Goal: Communication & Community: Answer question/provide support

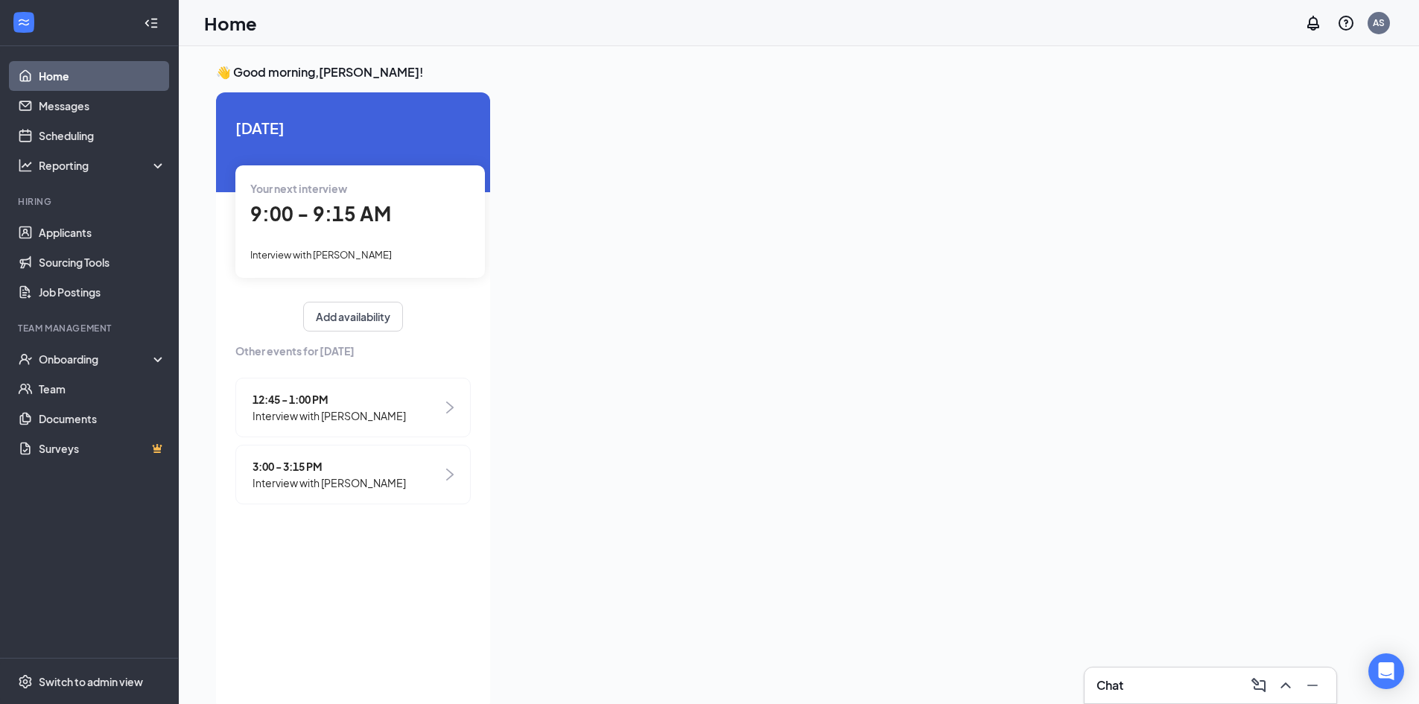
click at [1129, 672] on div "Chat" at bounding box center [1211, 685] width 252 height 36
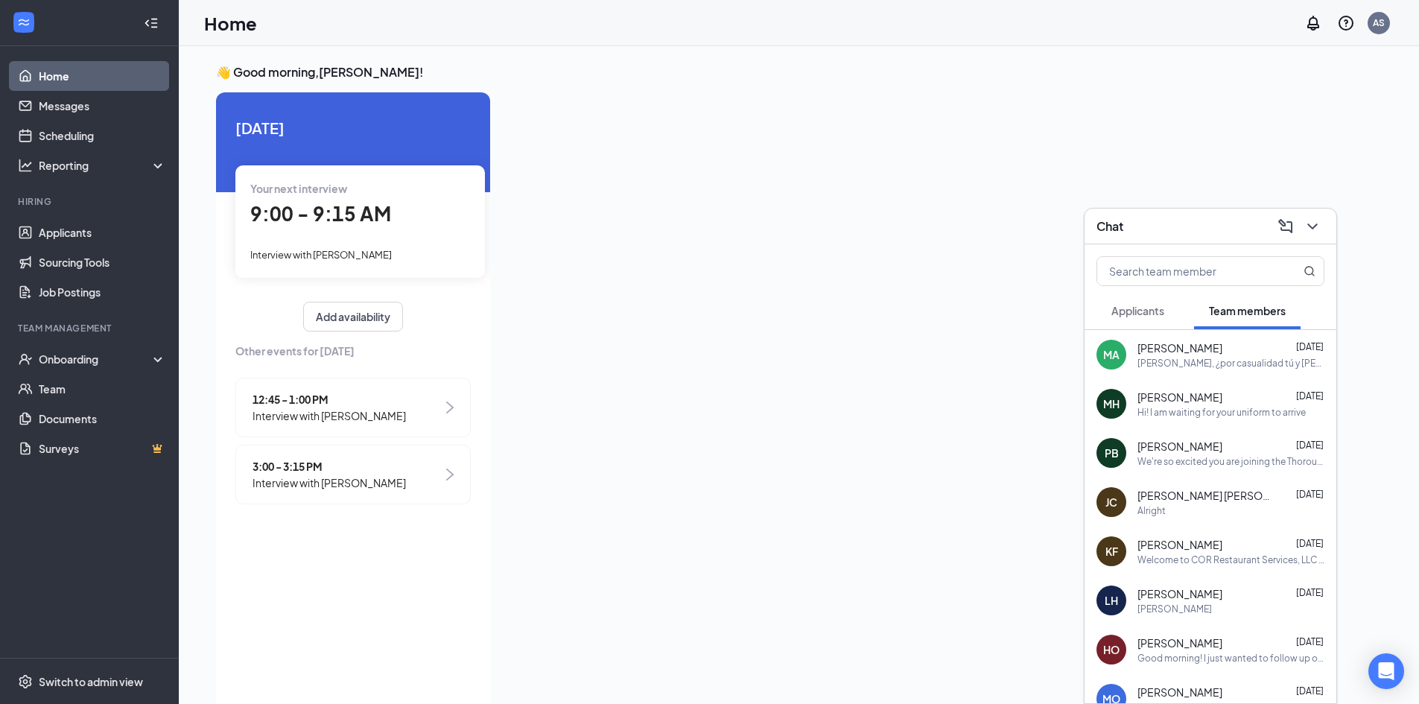
click at [1203, 490] on span "[PERSON_NAME] [PERSON_NAME]" at bounding box center [1205, 495] width 134 height 15
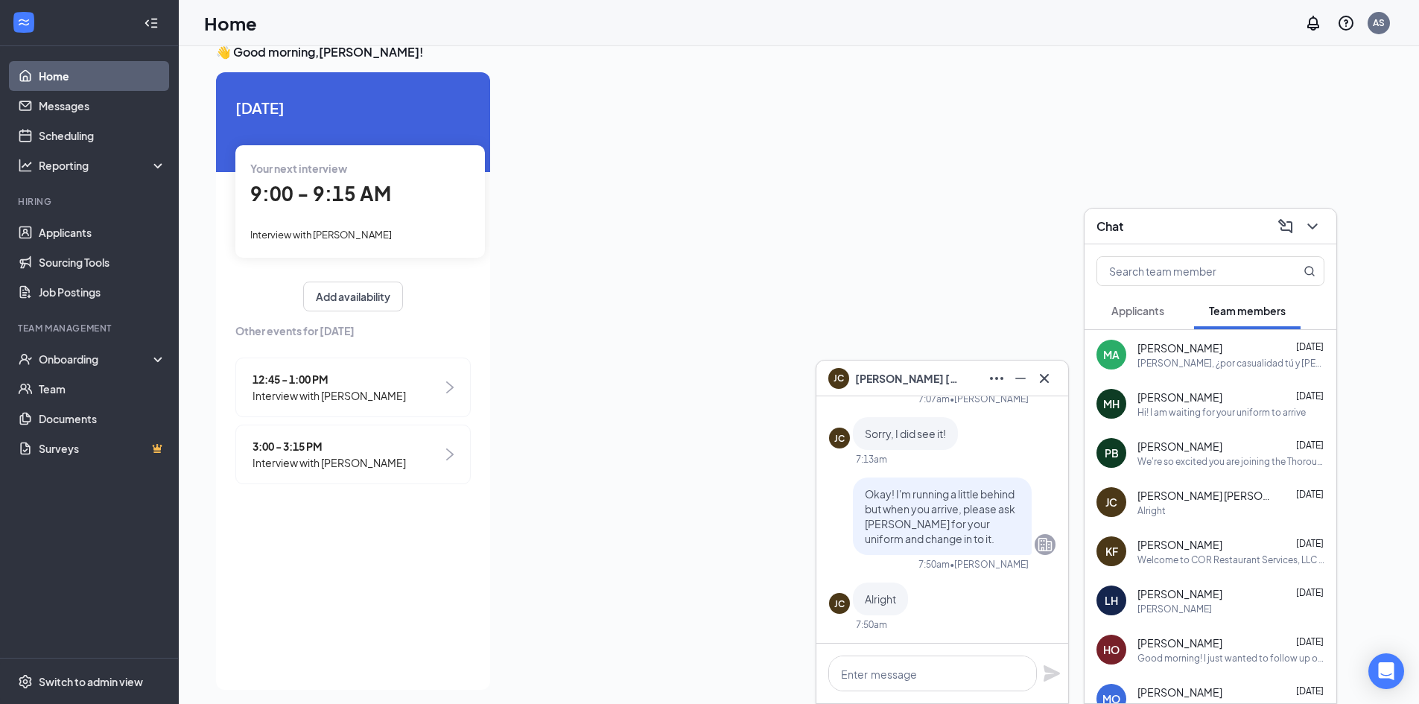
scroll to position [31, 0]
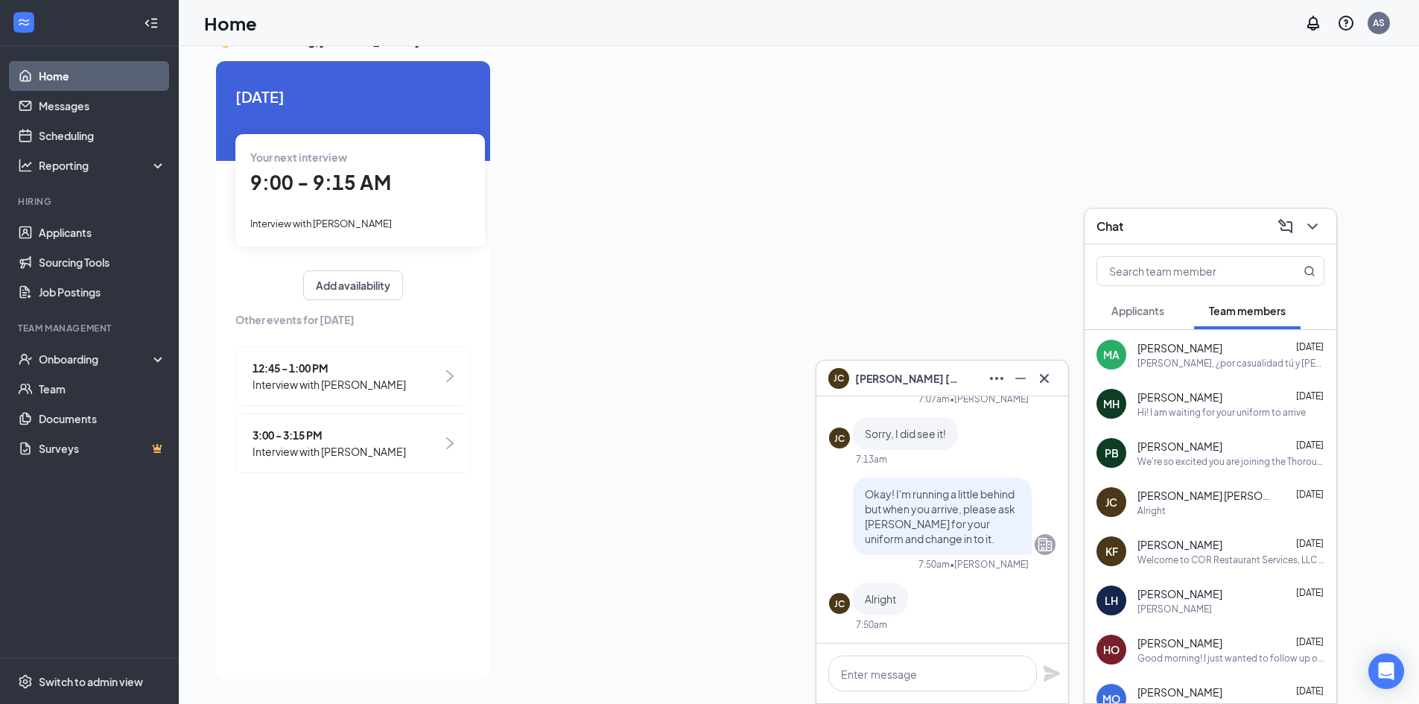
click at [947, 466] on div "Good morning [PERSON_NAME], following up to make sure you saw my message above.…" at bounding box center [942, 477] width 226 height 331
click at [945, 513] on span "Okay! I'm running a little behind but when you arrive, please ask [PERSON_NAME]…" at bounding box center [940, 516] width 150 height 58
click at [1048, 378] on icon "Cross" at bounding box center [1044, 379] width 18 height 18
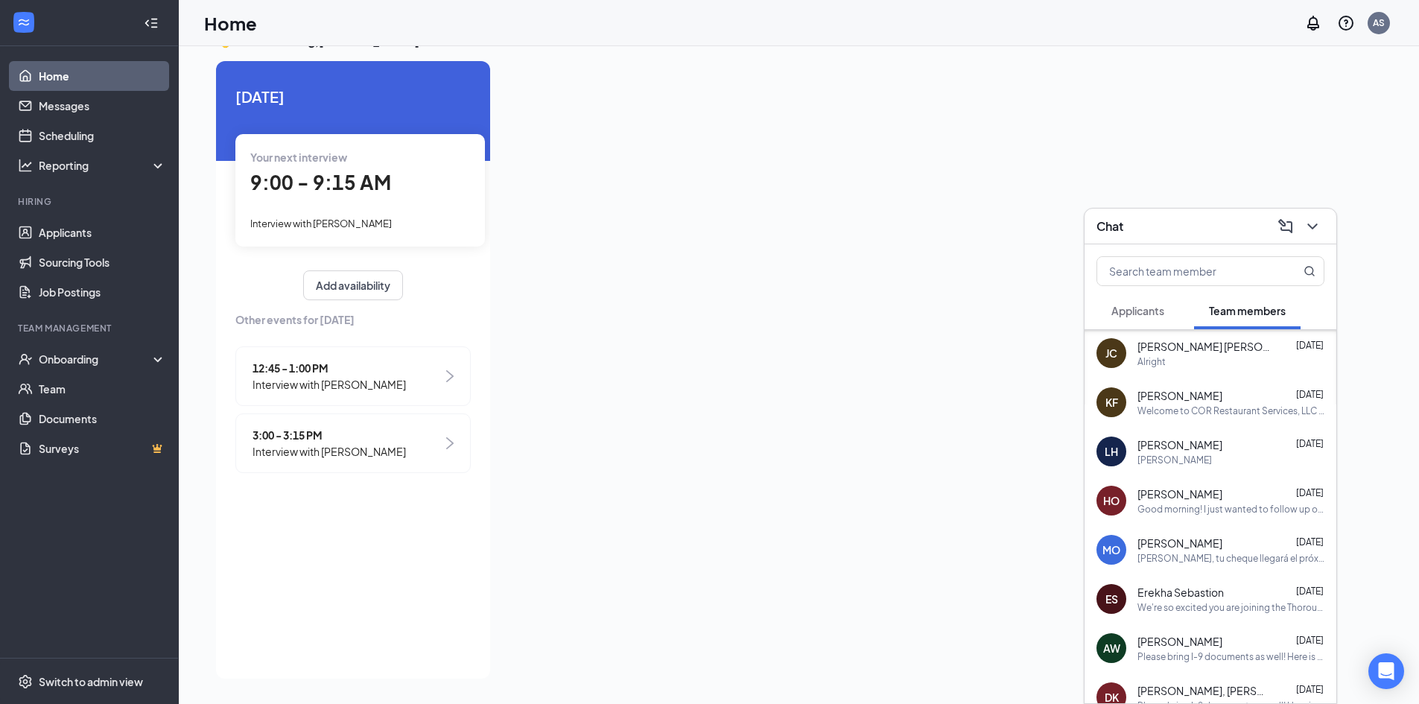
scroll to position [223, 0]
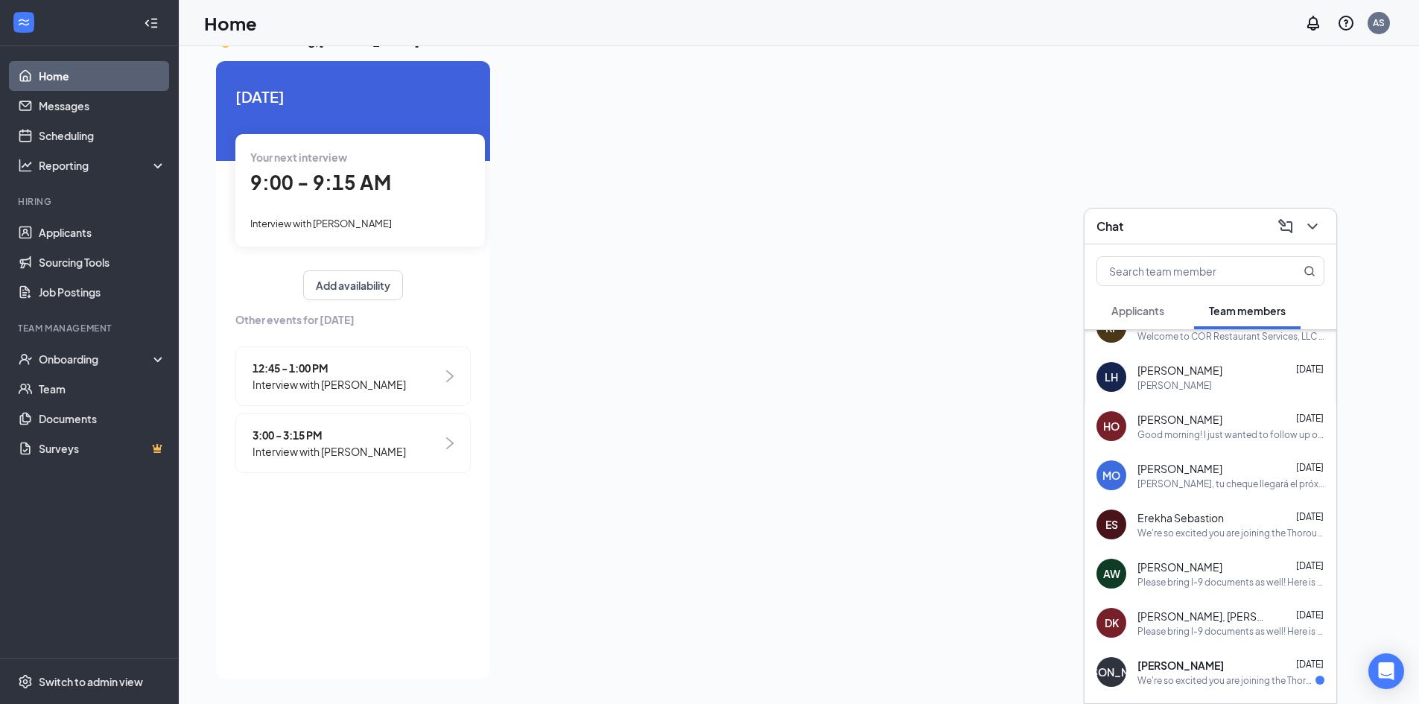
click at [1187, 524] on span "Erekha Sebastion" at bounding box center [1181, 517] width 86 height 15
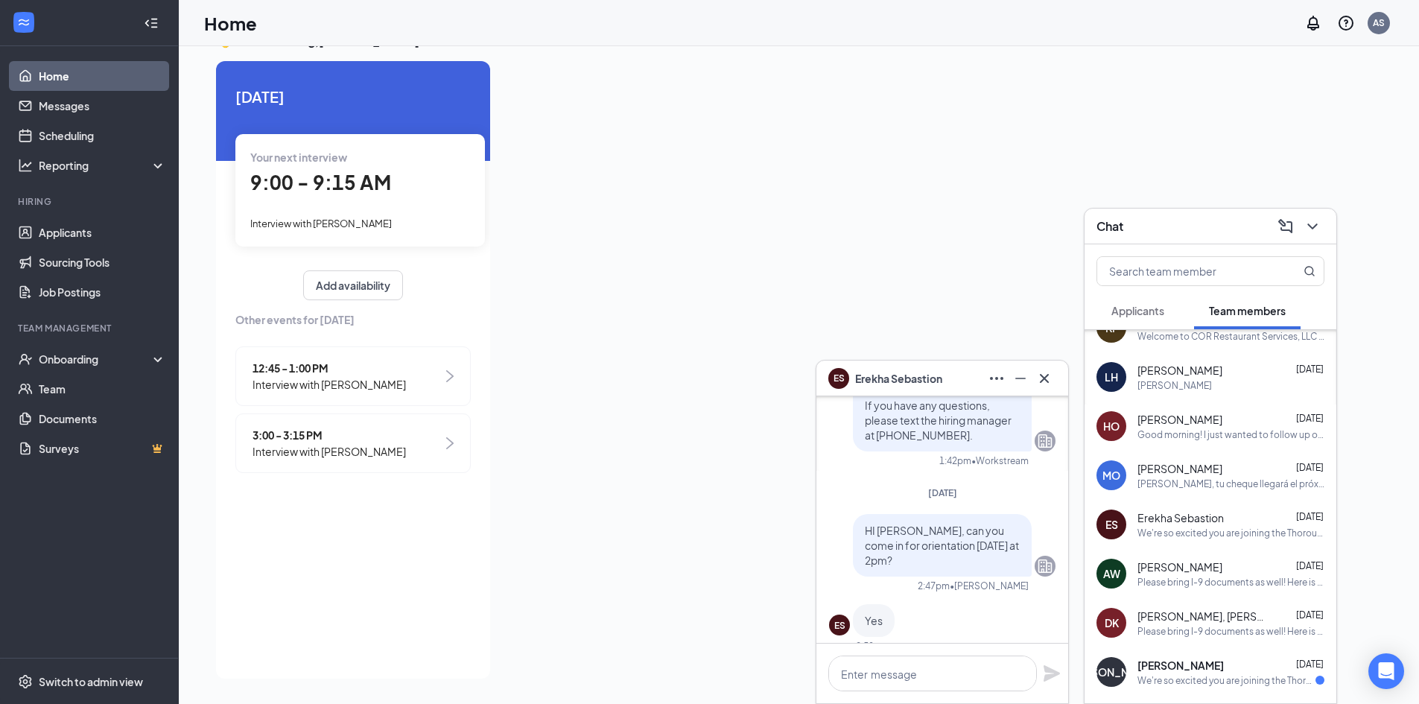
scroll to position [-521, 0]
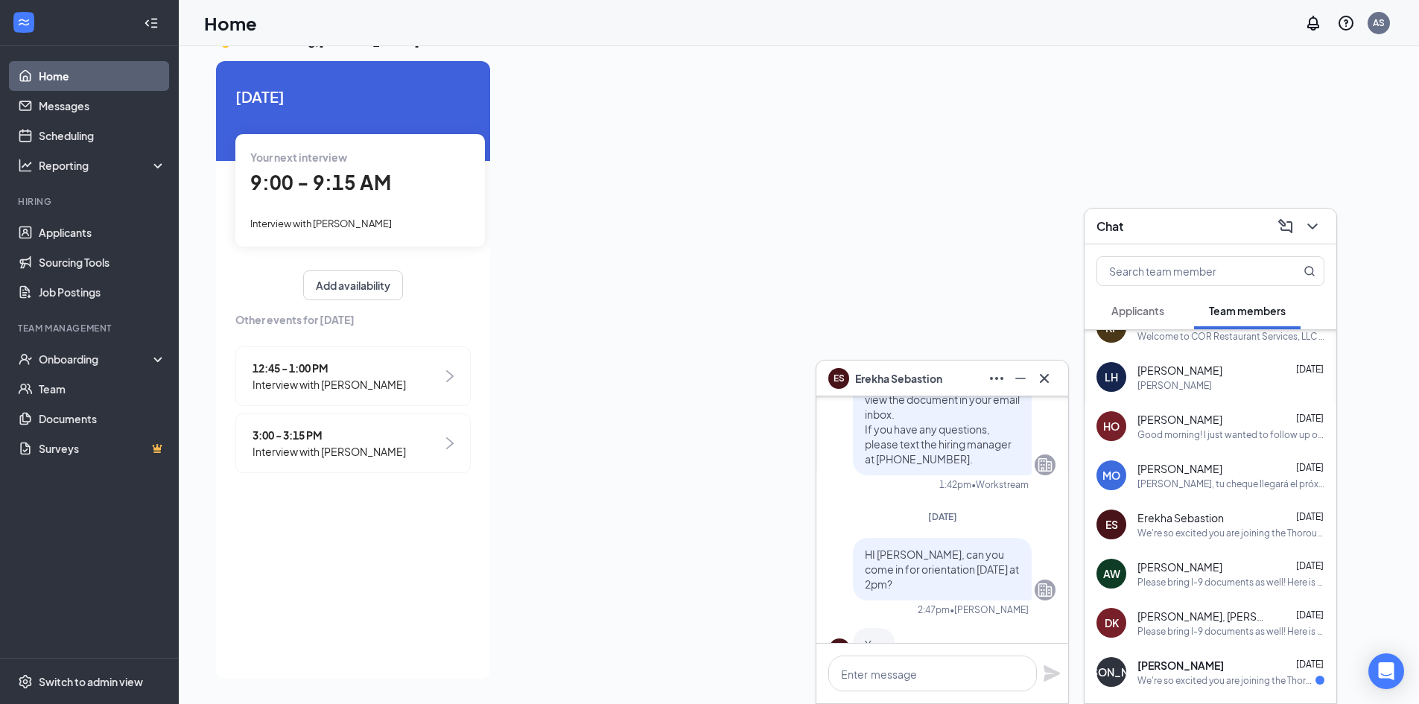
click at [1056, 375] on div "ES [PERSON_NAME]" at bounding box center [942, 379] width 252 height 36
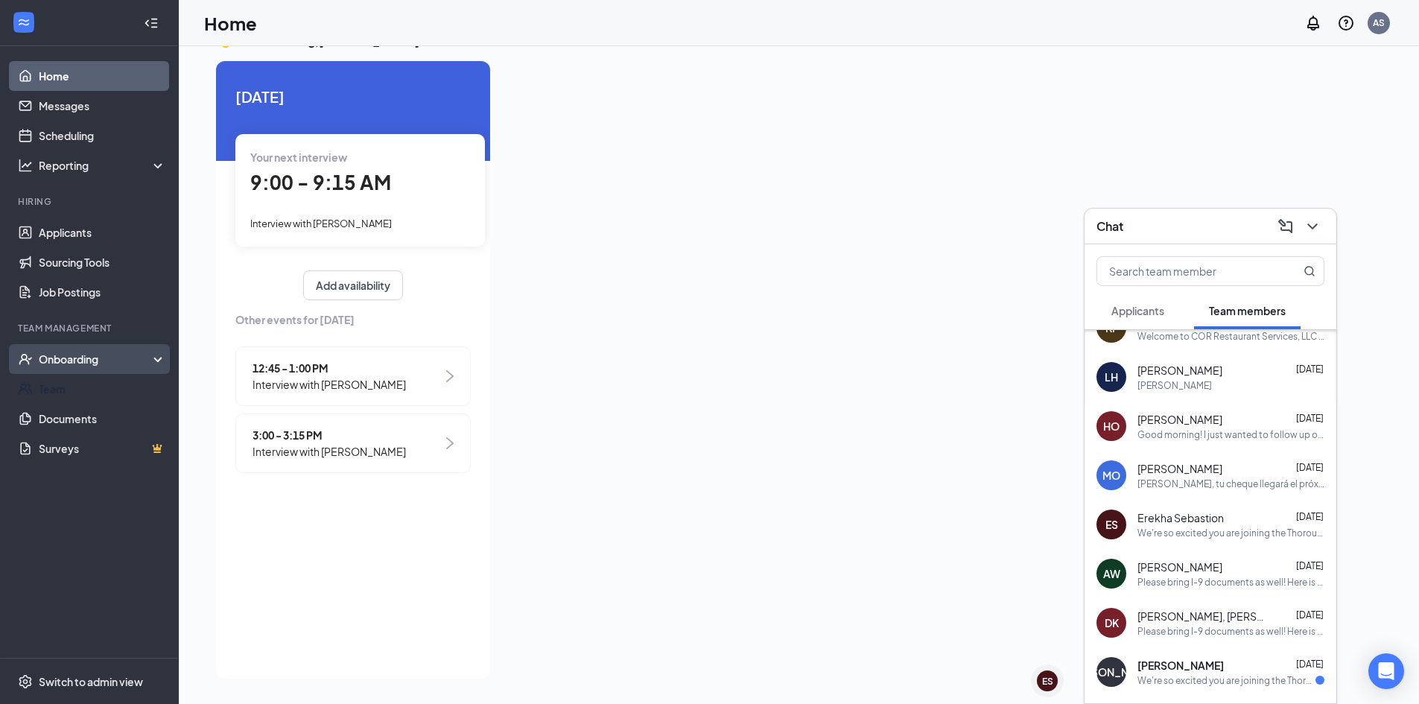
click at [79, 364] on div "Onboarding" at bounding box center [96, 359] width 115 height 15
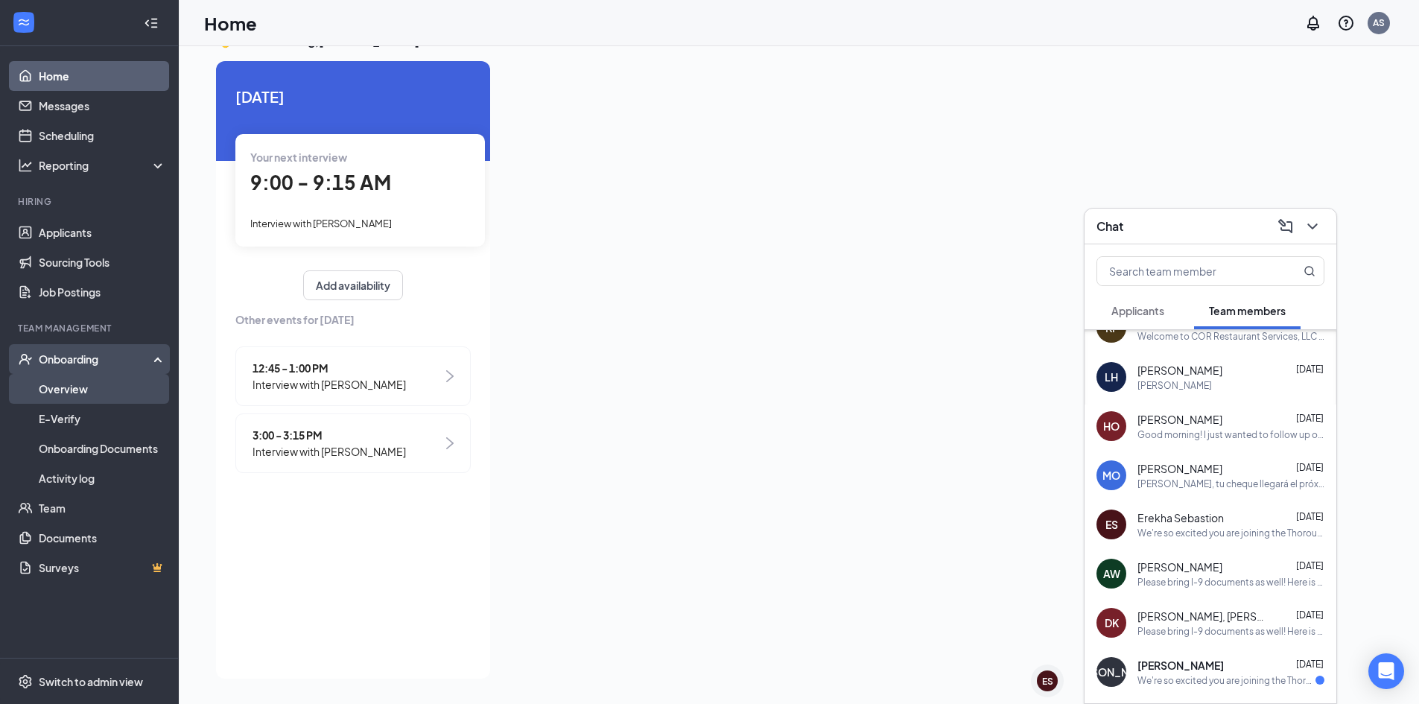
click at [77, 379] on link "Overview" at bounding box center [102, 389] width 127 height 30
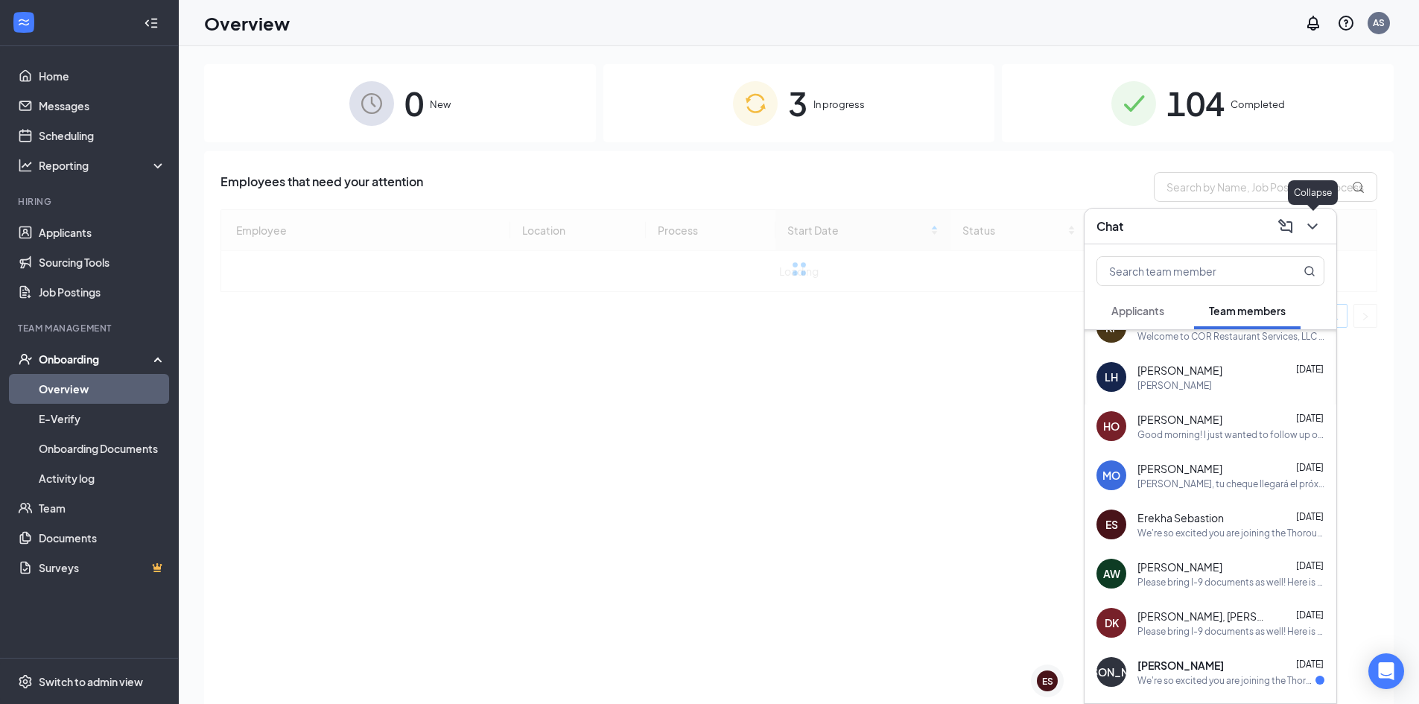
click at [1305, 223] on icon "ChevronDown" at bounding box center [1313, 227] width 18 height 18
